Goal: Task Accomplishment & Management: Use online tool/utility

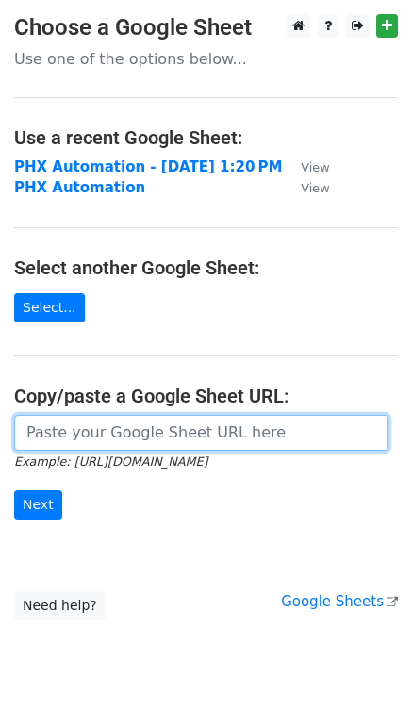
click at [67, 428] on input "url" at bounding box center [201, 433] width 374 height 36
paste input "https://docs.google.com/spreadsheets/d/1mY0CQltWa_KhNA-bro8I2X4H4IxycQZi7g1SFep…"
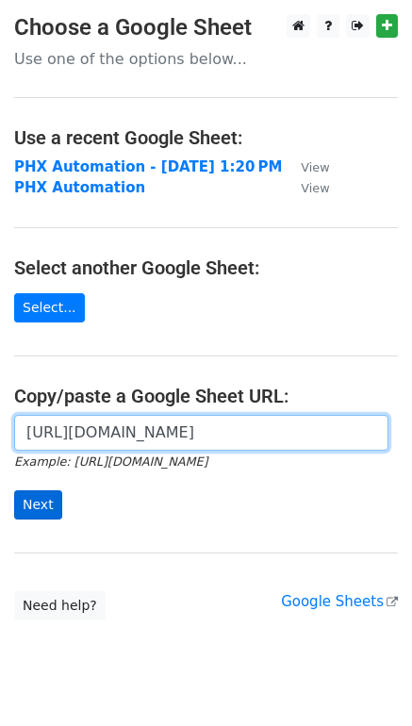
type input "https://docs.google.com/spreadsheets/d/1mY0CQltWa_KhNA-bro8I2X4H4IxycQZi7g1SFep…"
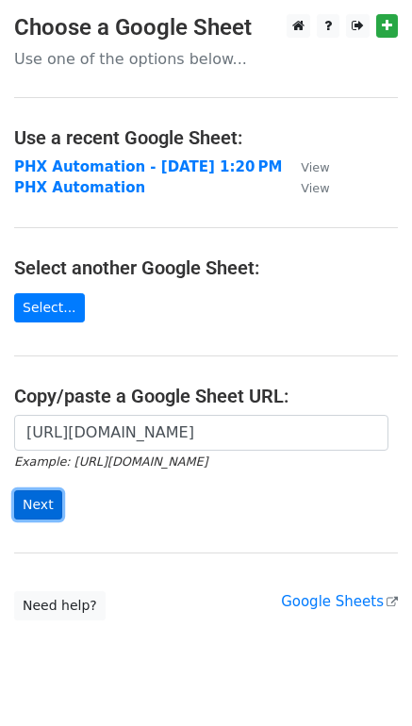
scroll to position [0, 0]
click at [40, 501] on input "Next" at bounding box center [38, 504] width 48 height 29
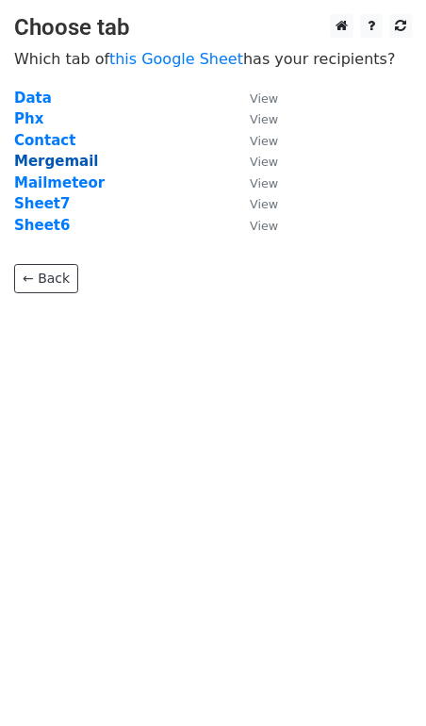
click at [57, 159] on strong "Mergemail" at bounding box center [56, 161] width 84 height 17
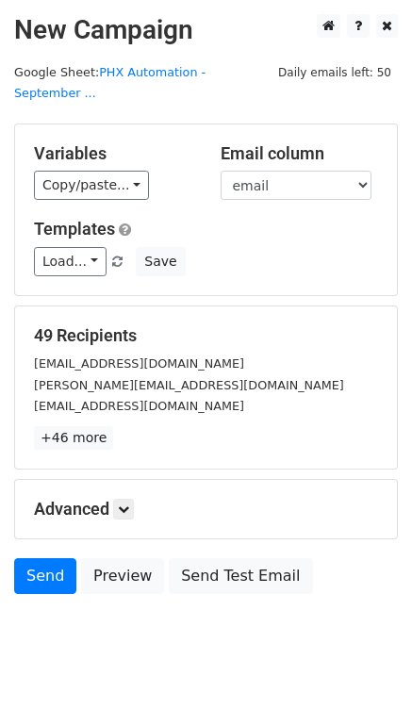
click at [85, 353] on div "[EMAIL_ADDRESS][DOMAIN_NAME]" at bounding box center [206, 364] width 372 height 22
click at [86, 356] on small "jtalacre@up.edu.ph" at bounding box center [139, 363] width 210 height 14
click at [62, 426] on link "+46 more" at bounding box center [73, 438] width 79 height 24
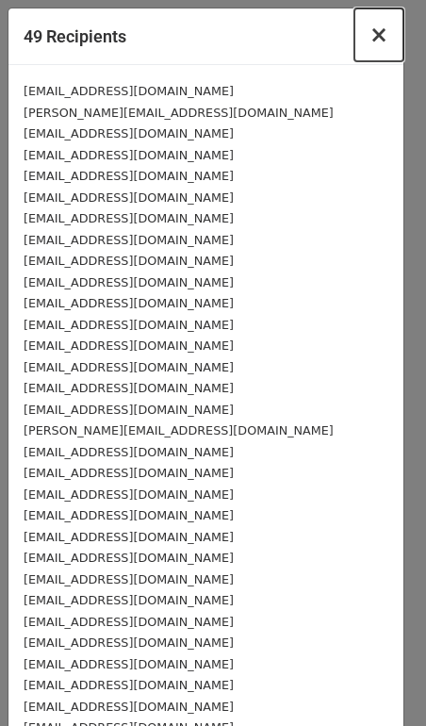
click at [371, 30] on span "×" at bounding box center [379, 35] width 19 height 26
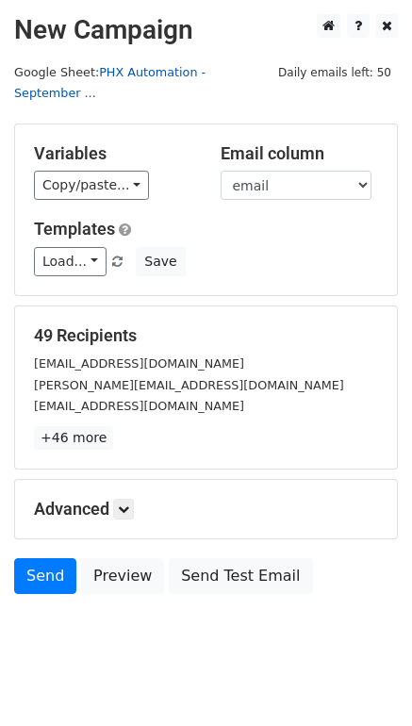
click at [206, 74] on link "PHX Automation - September ..." at bounding box center [109, 83] width 191 height 36
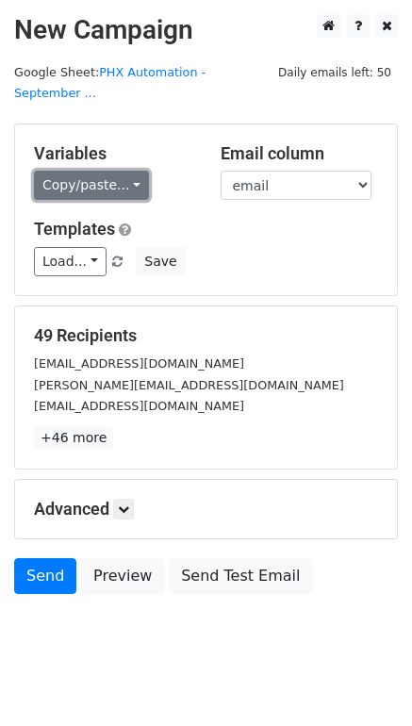
click at [124, 171] on link "Copy/paste..." at bounding box center [91, 185] width 115 height 29
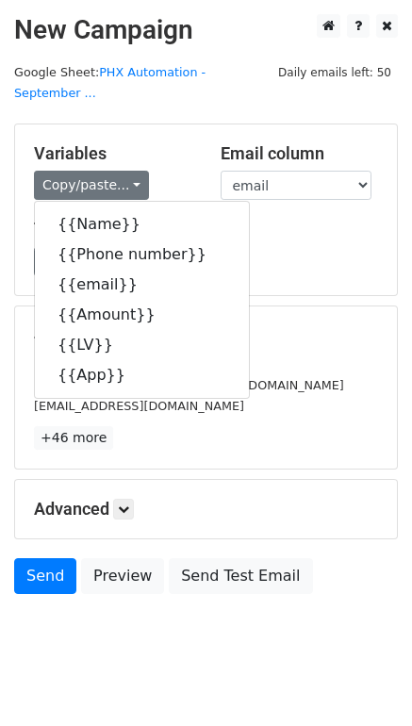
click at [260, 219] on h5 "Templates" at bounding box center [206, 229] width 344 height 21
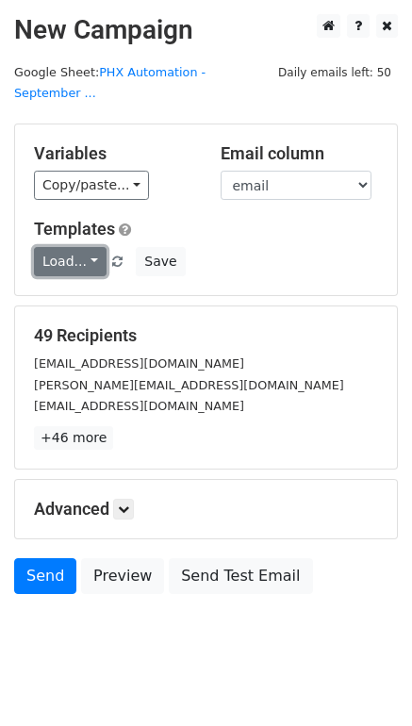
click at [93, 247] on link "Load..." at bounding box center [70, 261] width 73 height 29
click at [345, 247] on div "Load... No templates saved Save" at bounding box center [206, 261] width 372 height 29
click at [138, 499] on h5 "Advanced" at bounding box center [206, 509] width 344 height 21
click at [129, 503] on icon at bounding box center [123, 508] width 11 height 11
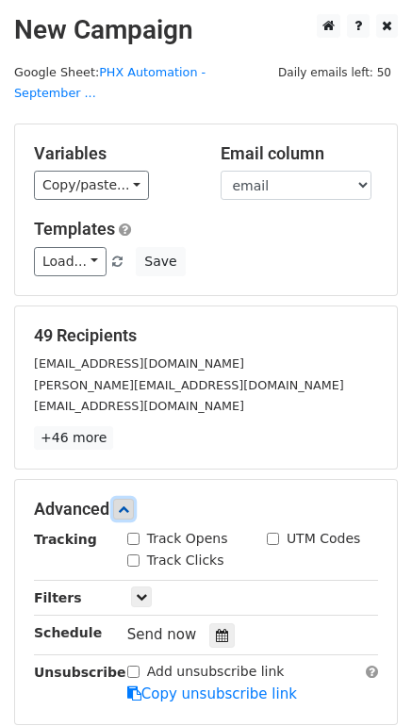
scroll to position [189, 0]
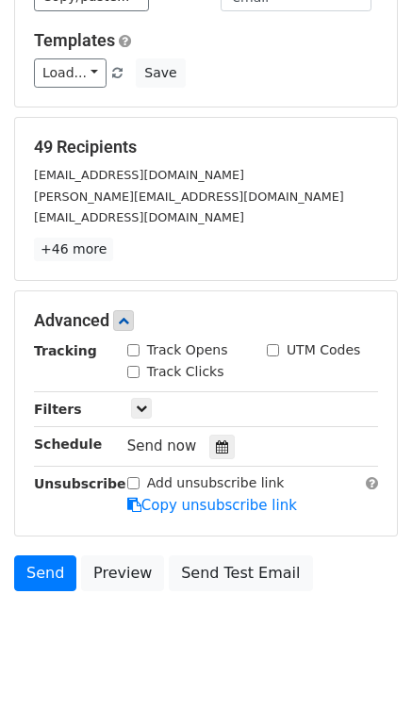
click at [134, 344] on input "Track Opens" at bounding box center [133, 350] width 12 height 12
checkbox input "true"
click at [41, 555] on link "Send" at bounding box center [45, 573] width 62 height 36
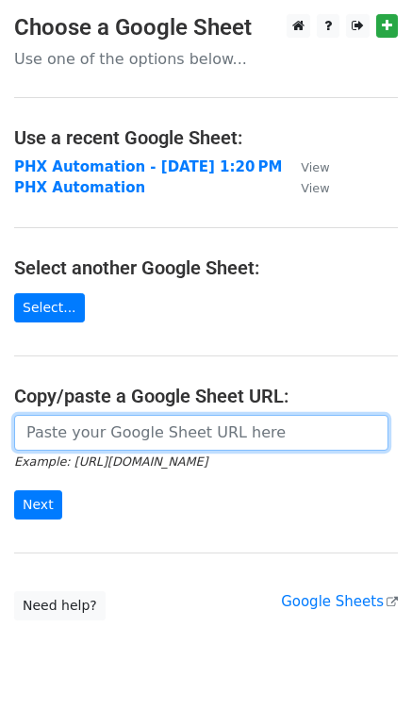
click at [91, 423] on input "url" at bounding box center [201, 433] width 374 height 36
paste input "https://docs.google.com/spreadsheets/d/1mY0CQltWa_KhNA-bro8I2X4H4IxycQZi7g1SFep…"
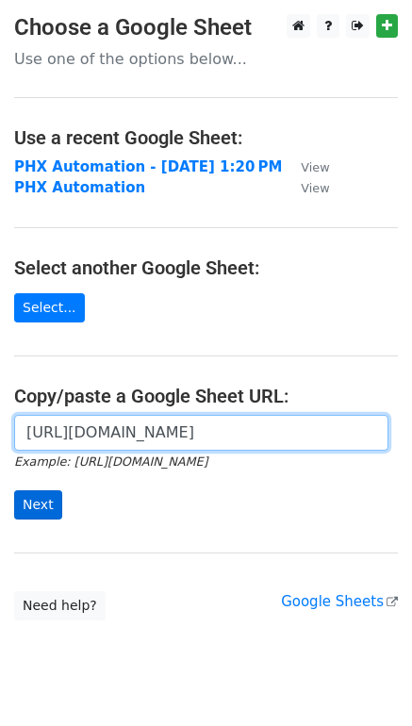
type input "https://docs.google.com/spreadsheets/d/1mY0CQltWa_KhNA-bro8I2X4H4IxycQZi7g1SFep…"
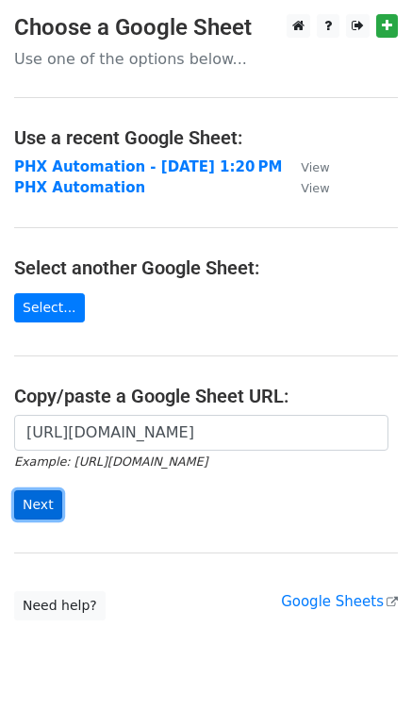
click at [55, 502] on input "Next" at bounding box center [38, 504] width 48 height 29
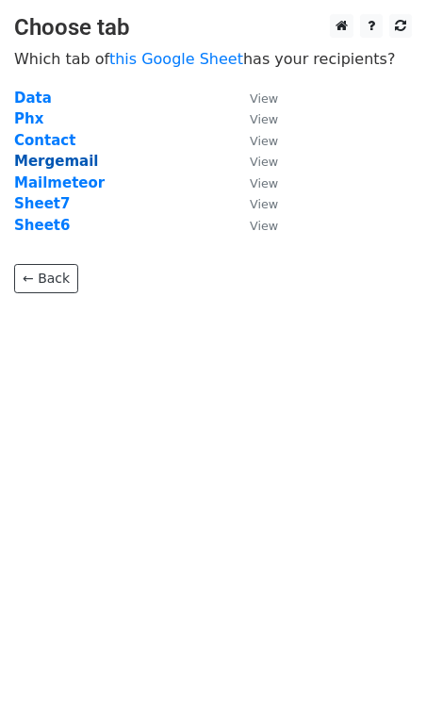
click at [66, 167] on strong "Mergemail" at bounding box center [56, 161] width 84 height 17
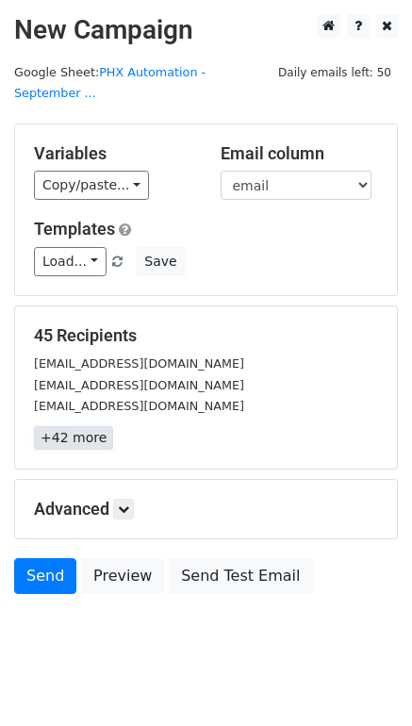
click at [83, 426] on link "+42 more" at bounding box center [73, 438] width 79 height 24
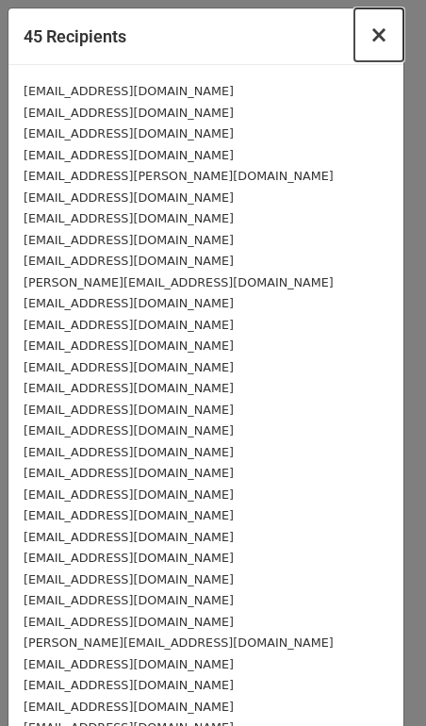
click at [373, 37] on span "×" at bounding box center [379, 35] width 19 height 26
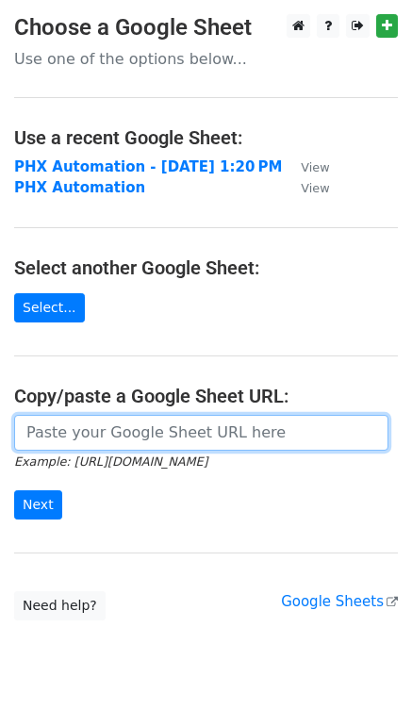
click at [83, 420] on input "url" at bounding box center [201, 433] width 374 height 36
paste input "https://docs.google.com/spreadsheets/d/1mY0CQltWa_KhNA-bro8I2X4H4IxycQZi7g1SFep…"
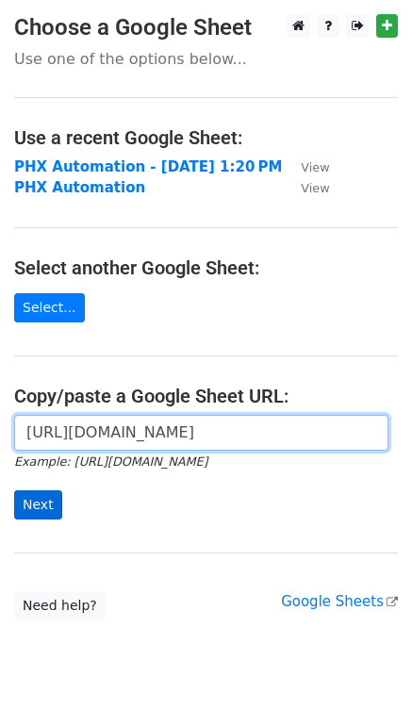
type input "https://docs.google.com/spreadsheets/d/1mY0CQltWa_KhNA-bro8I2X4H4IxycQZi7g1SFep…"
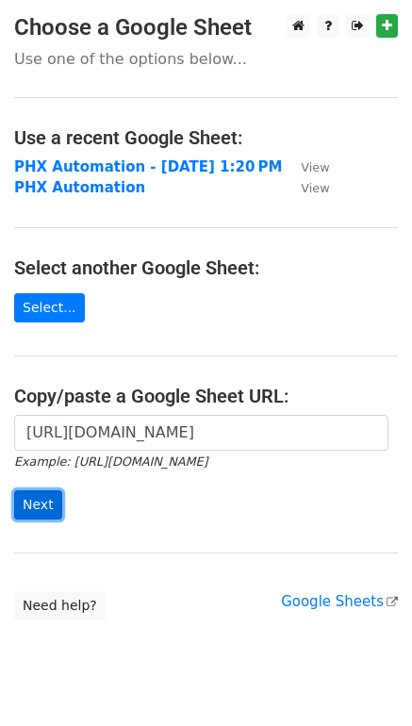
click at [41, 505] on input "Next" at bounding box center [38, 504] width 48 height 29
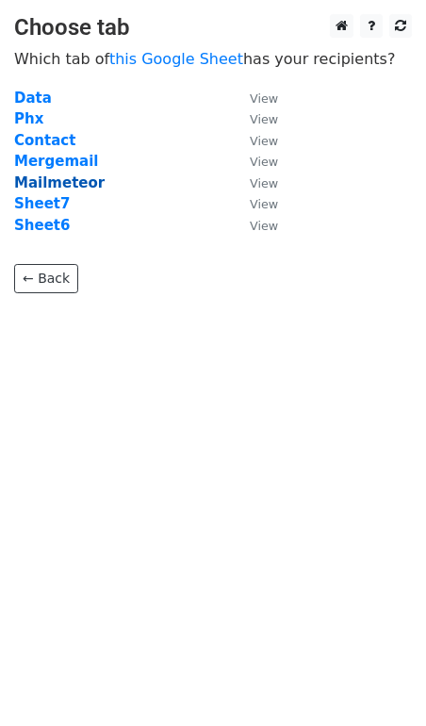
click at [74, 179] on strong "Mailmeteor" at bounding box center [59, 182] width 91 height 17
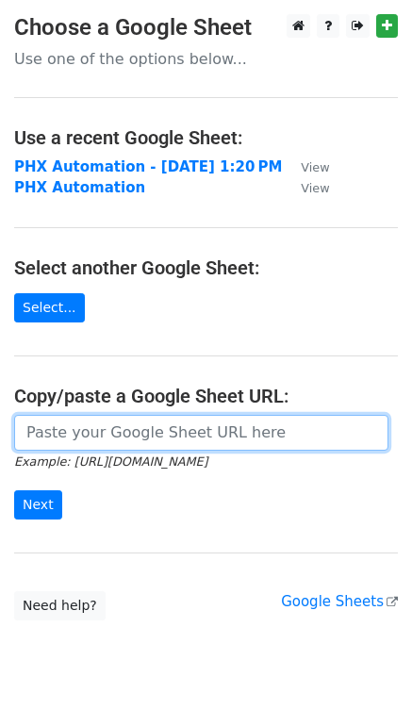
click at [80, 435] on input "url" at bounding box center [201, 433] width 374 height 36
paste input "[URL][DOMAIN_NAME]"
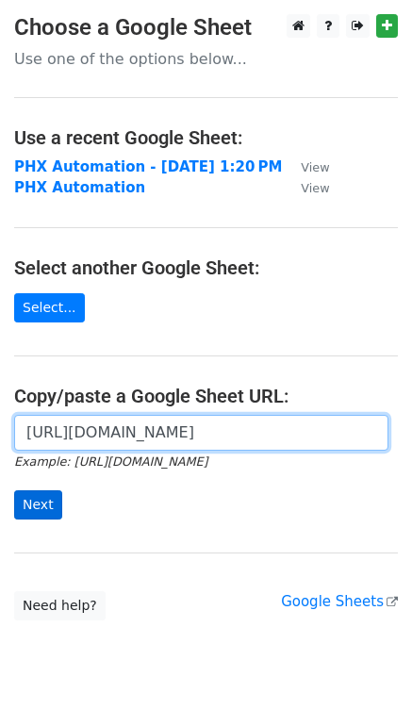
type input "[URL][DOMAIN_NAME]"
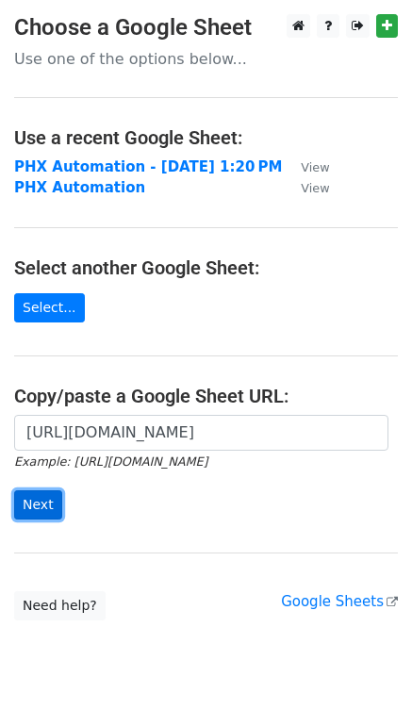
click at [49, 490] on input "Next" at bounding box center [38, 504] width 48 height 29
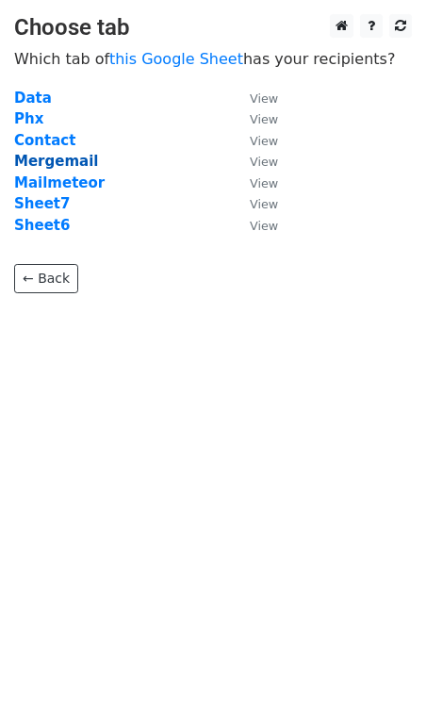
click at [62, 158] on strong "Mergemail" at bounding box center [56, 161] width 84 height 17
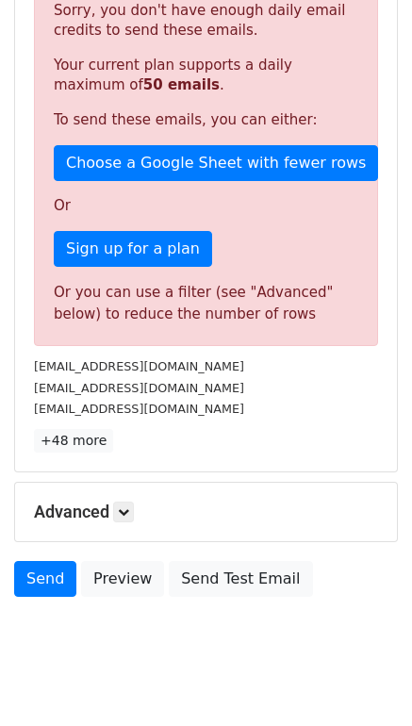
scroll to position [371, 0]
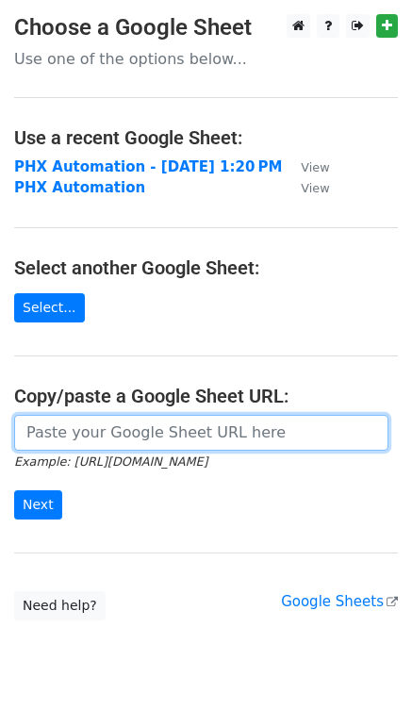
click at [87, 419] on input "url" at bounding box center [201, 433] width 374 height 36
paste input "https://docs.google.com/spreadsheets/d/1mY0CQltWa_KhNA-bro8I2X4H4IxycQZi7g1SFep…"
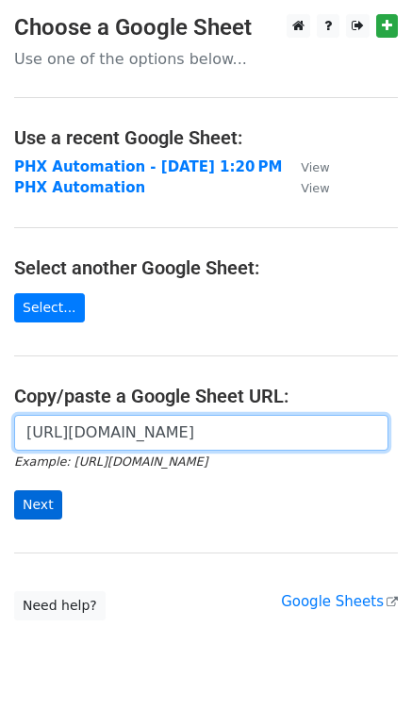
type input "https://docs.google.com/spreadsheets/d/1mY0CQltWa_KhNA-bro8I2X4H4IxycQZi7g1SFep…"
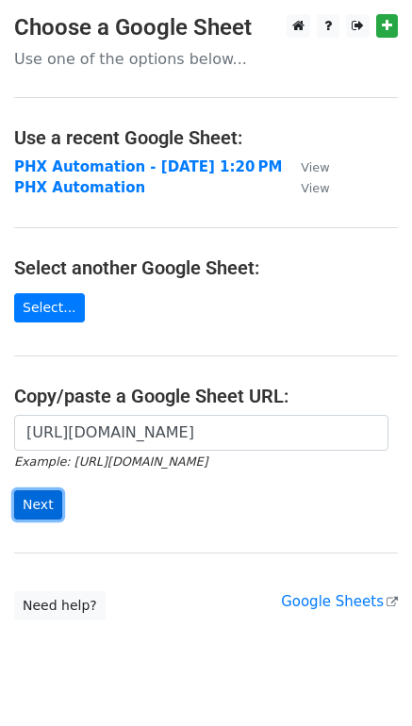
scroll to position [0, 0]
click at [33, 505] on input "Next" at bounding box center [38, 504] width 48 height 29
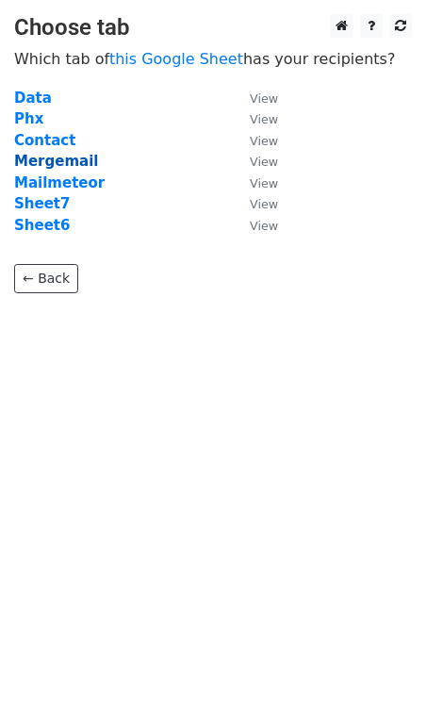
click at [53, 159] on strong "Mergemail" at bounding box center [56, 161] width 84 height 17
